Goal: Task Accomplishment & Management: Manage account settings

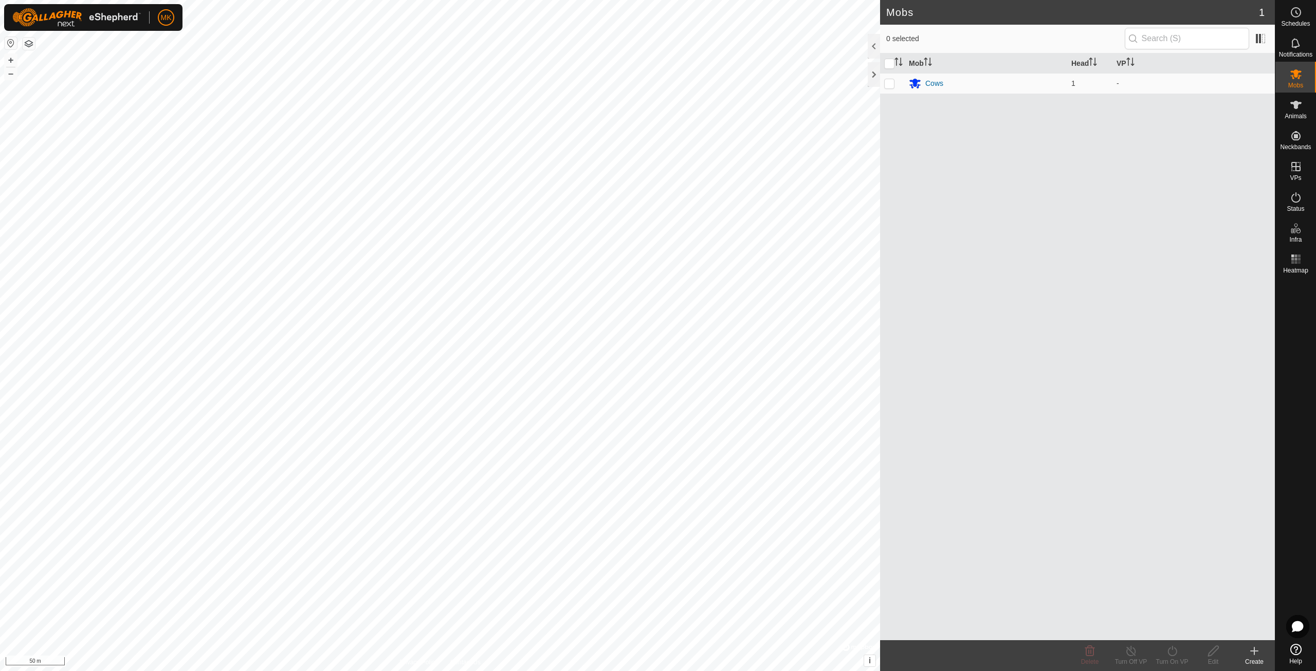
click at [70, 19] on img at bounding box center [76, 17] width 128 height 19
click at [187, 59] on link "Settings" at bounding box center [213, 60] width 102 height 16
